Goal: Task Accomplishment & Management: Use online tool/utility

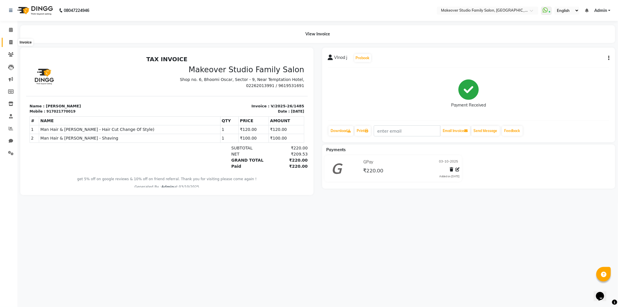
click at [9, 42] on icon at bounding box center [10, 42] width 3 height 4
select select "6089"
select select "service"
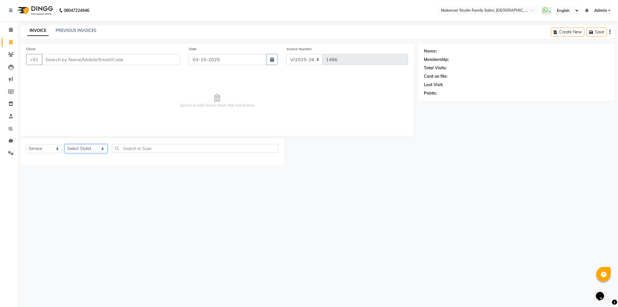
click at [79, 147] on select "Select Stylist Aditya Ajar Akash [PERSON_NAME] Divya [PERSON_NAME] [PERSON_NAME…" at bounding box center [86, 148] width 43 height 9
select select "93079"
click at [65, 144] on select "Select Stylist Aditya Ajar Akash [PERSON_NAME] Divya [PERSON_NAME] [PERSON_NAME…" at bounding box center [86, 148] width 43 height 9
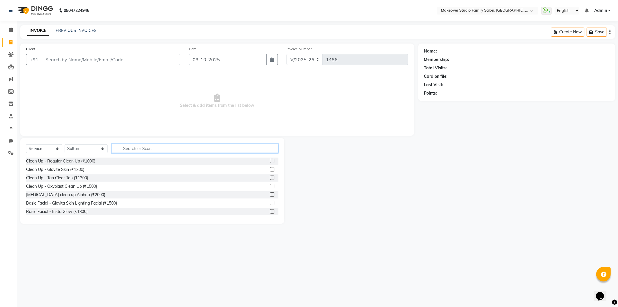
click at [134, 149] on input "text" at bounding box center [195, 148] width 167 height 9
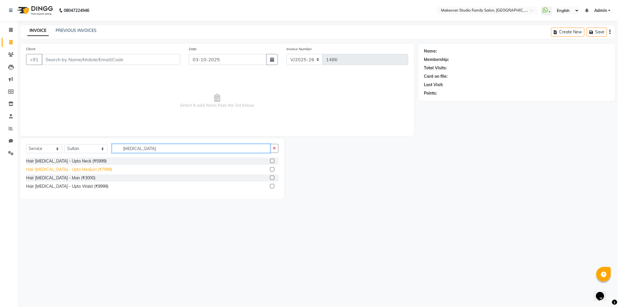
type input "[MEDICAL_DATA]"
click at [82, 170] on div "Hair [MEDICAL_DATA] - Upto Medium (₹7999)" at bounding box center [69, 169] width 86 height 6
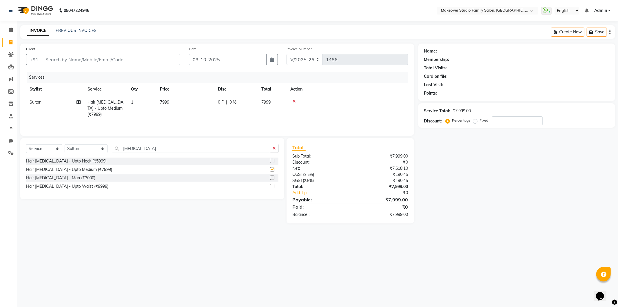
checkbox input "false"
click at [161, 105] on td "7999" at bounding box center [185, 108] width 58 height 25
select select "93079"
drag, startPoint x: 203, startPoint y: 104, endPoint x: 164, endPoint y: 111, distance: 39.8
click at [164, 111] on tr "[PERSON_NAME] [PERSON_NAME] [PERSON_NAME] [PERSON_NAME] Hair Stylist [PERSON_NA…" at bounding box center [217, 108] width 382 height 25
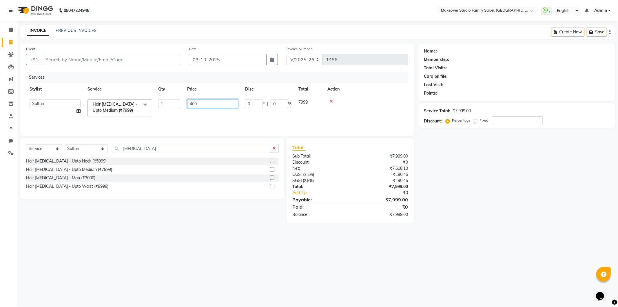
type input "4000"
click at [134, 147] on input "[MEDICAL_DATA]" at bounding box center [191, 148] width 159 height 9
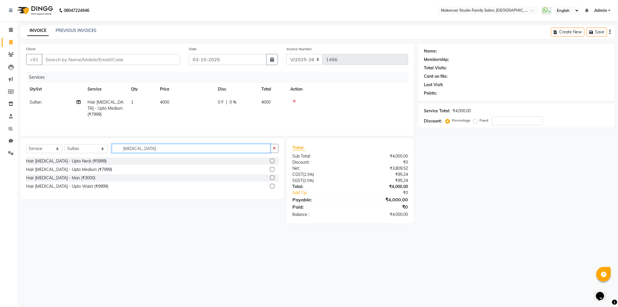
drag, startPoint x: 136, startPoint y: 149, endPoint x: 86, endPoint y: 151, distance: 50.2
click at [86, 151] on div "Select Service Product Membership Package Voucher Prepaid Gift Card Select Styl…" at bounding box center [152, 151] width 252 height 14
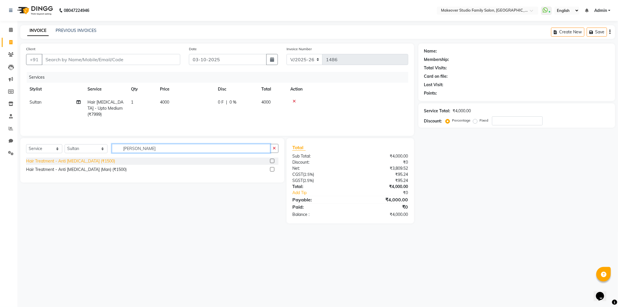
type input "[PERSON_NAME]"
click at [81, 163] on div "Hair Treatment - Anti [MEDICAL_DATA] (₹1500)" at bounding box center [70, 161] width 89 height 6
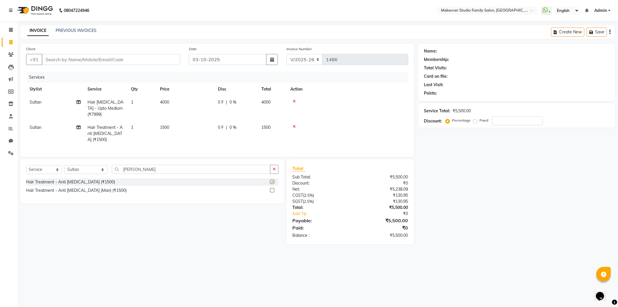
checkbox input "false"
click at [167, 121] on td "1500" at bounding box center [185, 133] width 58 height 25
select select "93079"
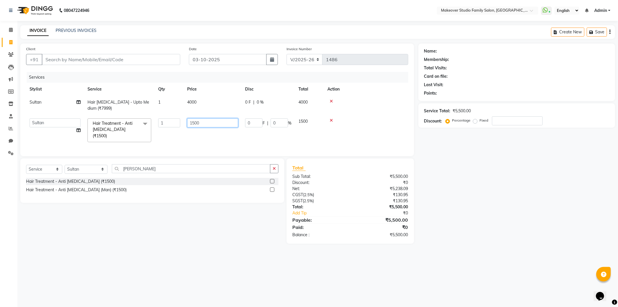
drag, startPoint x: 206, startPoint y: 119, endPoint x: 163, endPoint y: 125, distance: 43.6
click at [163, 125] on tr "Aditya Ajar Akash [PERSON_NAME] Divya [PERSON_NAME] [PERSON_NAME] [PERSON_NAME]…" at bounding box center [217, 130] width 382 height 31
type input "1000"
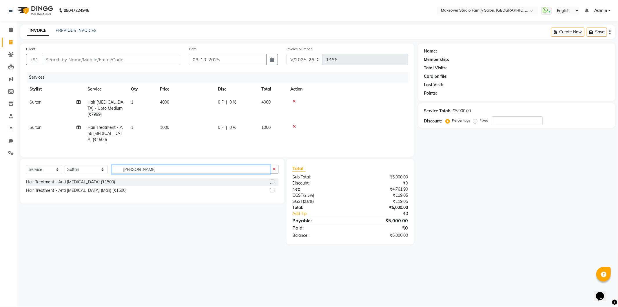
click at [136, 168] on input "[PERSON_NAME]" at bounding box center [191, 169] width 159 height 9
drag, startPoint x: 136, startPoint y: 168, endPoint x: 49, endPoint y: 151, distance: 88.0
click at [45, 174] on div "Select Service Product Membership Package Voucher Prepaid Gift Card Select Styl…" at bounding box center [152, 172] width 252 height 14
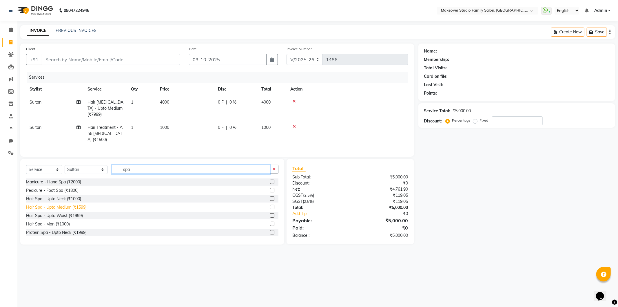
type input "spa"
click at [59, 207] on div "Hair Spa - Upto Medium (₹1599)" at bounding box center [56, 207] width 61 height 6
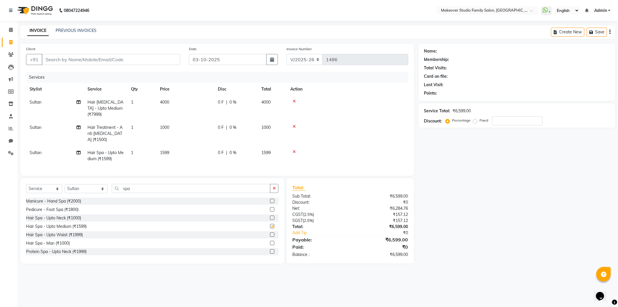
checkbox input "false"
click at [175, 153] on td "1599" at bounding box center [185, 155] width 58 height 19
select select "93079"
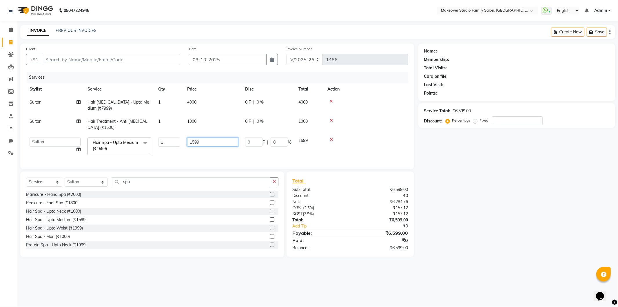
drag, startPoint x: 212, startPoint y: 141, endPoint x: 141, endPoint y: 149, distance: 71.4
click at [141, 149] on tr "[PERSON_NAME] [PERSON_NAME] [PERSON_NAME] [PERSON_NAME] Hair Stylist [PERSON_NA…" at bounding box center [217, 146] width 382 height 25
type input "1200"
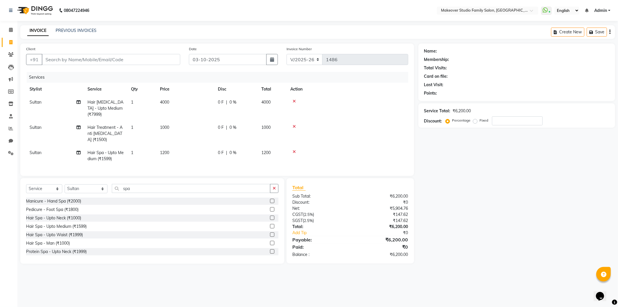
click at [445, 172] on div "Name: Membership: Total Visits: Card on file: Last Visit: Points: Service Total…" at bounding box center [518, 153] width 201 height 220
